Goal: Task Accomplishment & Management: Manage account settings

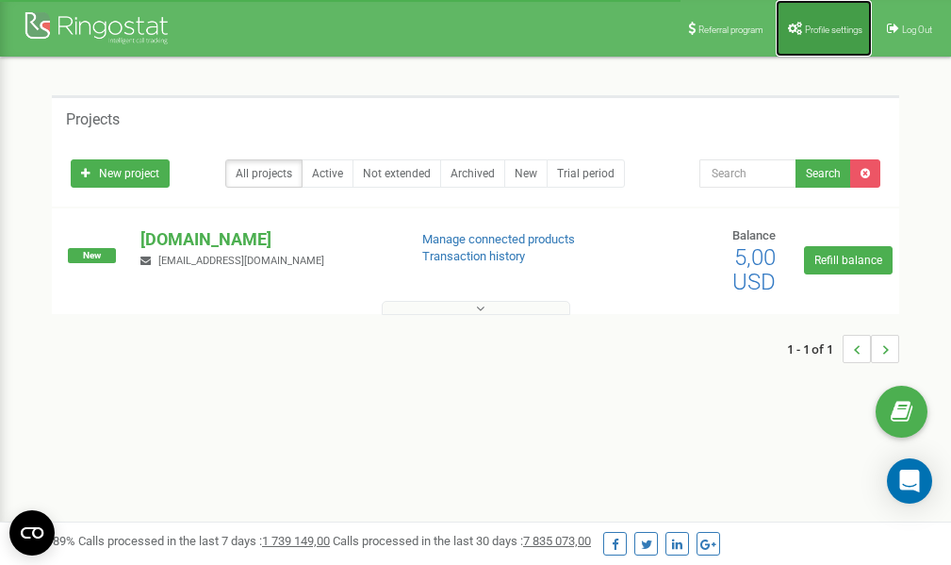
click at [811, 35] on link "Profile settings" at bounding box center [824, 28] width 96 height 57
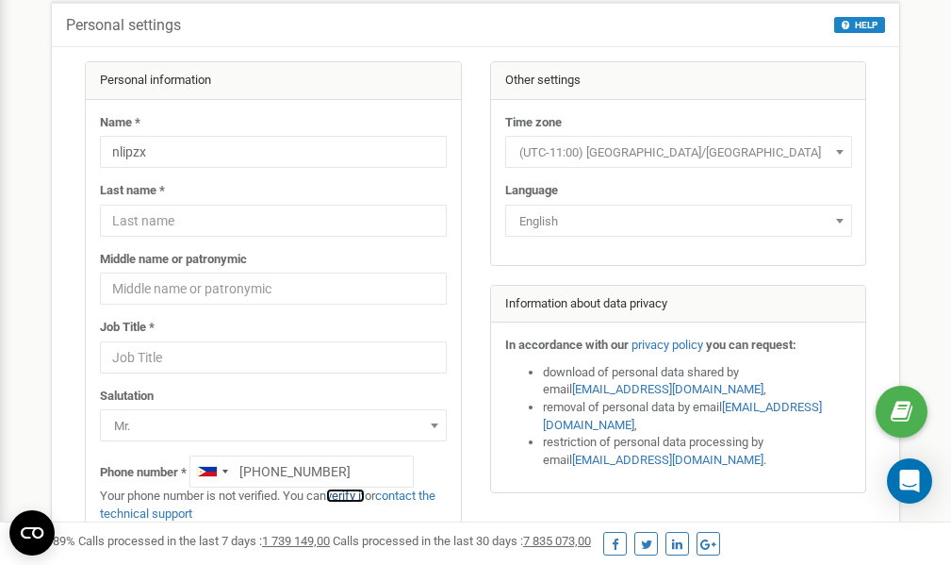
click at [359, 497] on link "verify it" at bounding box center [345, 495] width 39 height 14
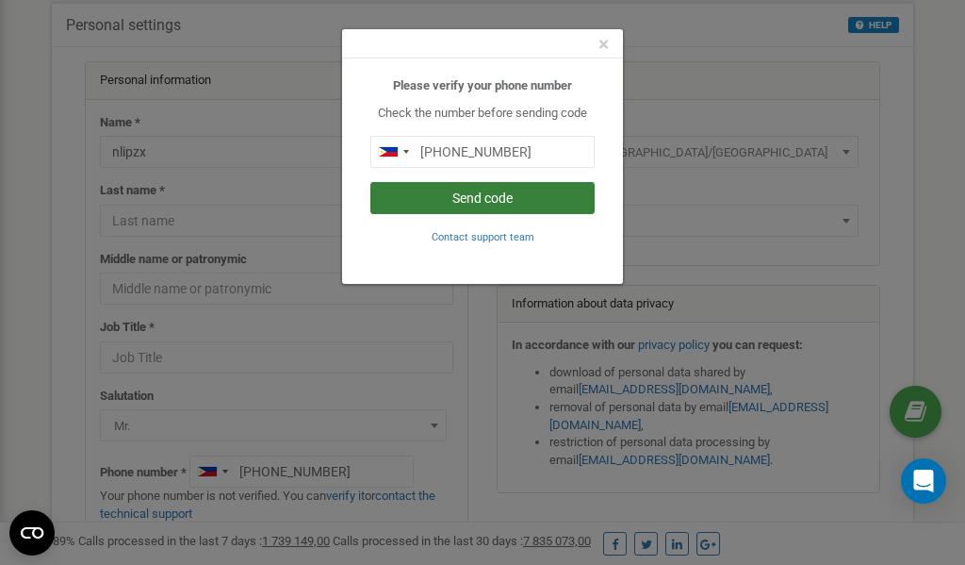
click at [500, 203] on button "Send code" at bounding box center [483, 198] width 224 height 32
